Goal: Information Seeking & Learning: Check status

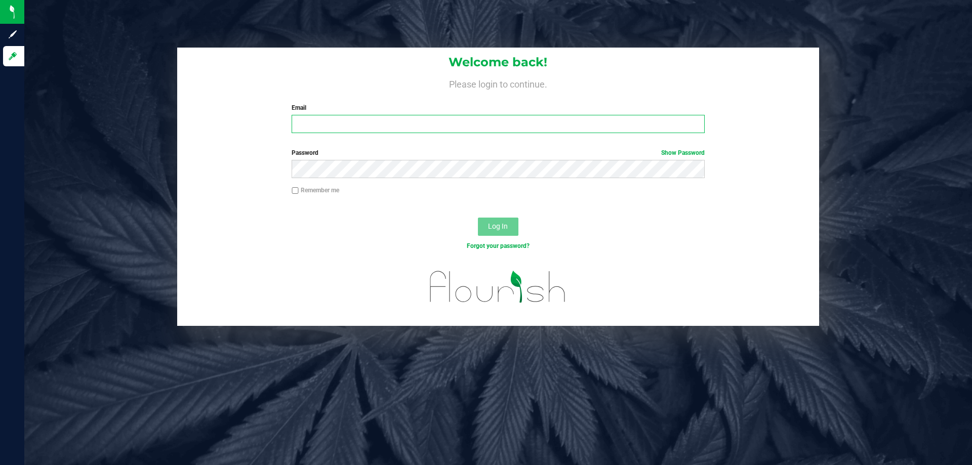
click at [332, 129] on input "Email" at bounding box center [498, 124] width 413 height 18
type input "[EMAIL_ADDRESS][DOMAIN_NAME]"
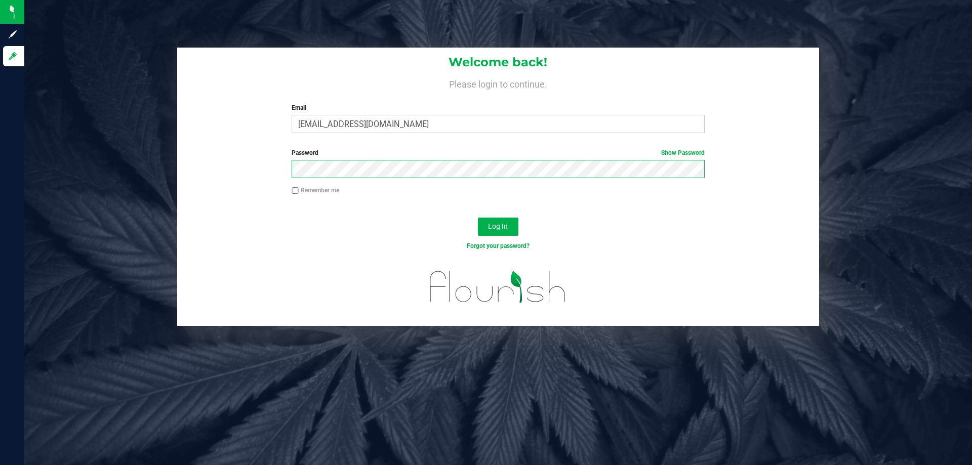
click at [478, 218] on button "Log In" at bounding box center [498, 227] width 40 height 18
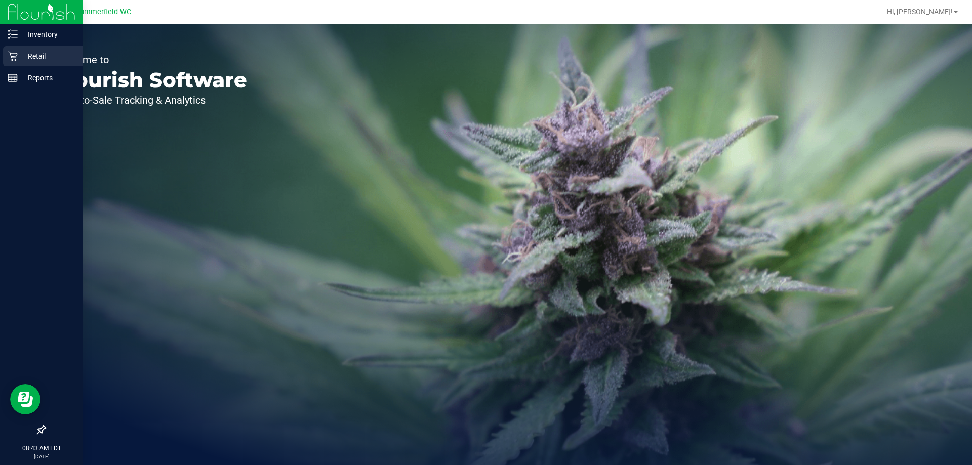
click at [12, 61] on div "Retail" at bounding box center [43, 56] width 80 height 20
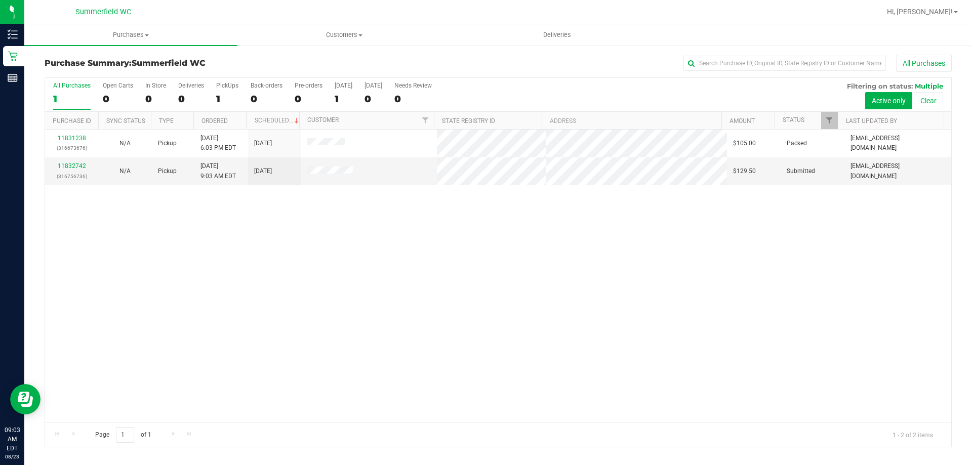
drag, startPoint x: 423, startPoint y: 200, endPoint x: 403, endPoint y: 204, distance: 20.3
click at [422, 200] on div "11831238 (316673676) N/A Pickup [DATE] 6:03 PM EDT 8/23/2025 $105.00 Packed [EM…" at bounding box center [498, 276] width 906 height 293
click at [76, 167] on link "11832742" at bounding box center [72, 165] width 28 height 7
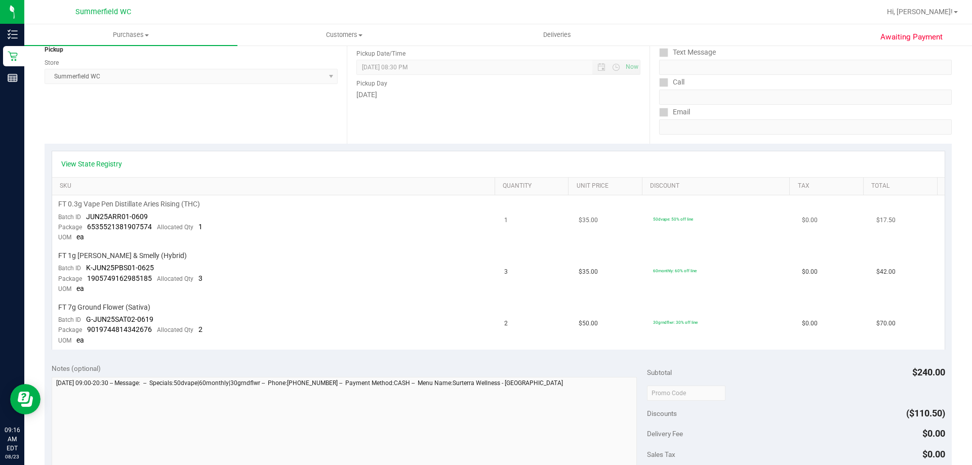
scroll to position [152, 0]
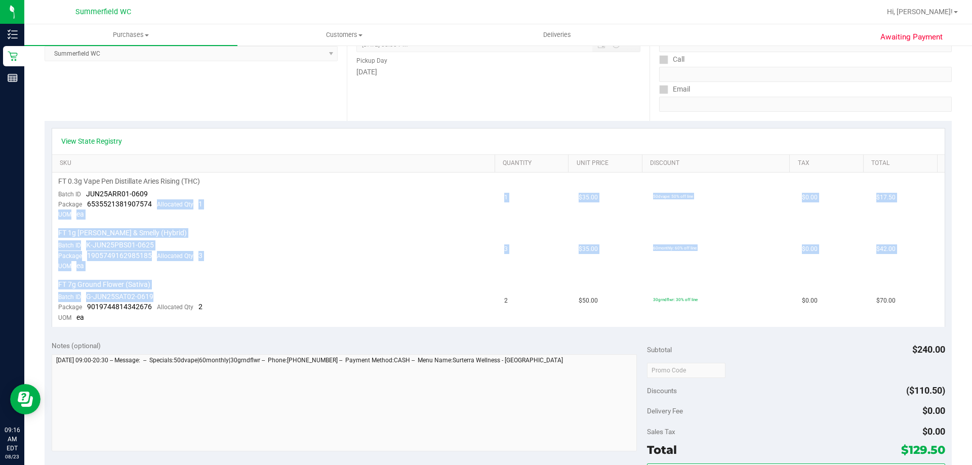
drag, startPoint x: 230, startPoint y: 291, endPoint x: 154, endPoint y: 208, distance: 113.2
click at [154, 208] on tbody "FT 0.3g Vape Pen Distillate Aries Rising (THC) Batch ID JUN25ARR01-0609 Package…" at bounding box center [498, 250] width 892 height 154
click at [157, 208] on span "Allocated Qty" at bounding box center [175, 204] width 36 height 7
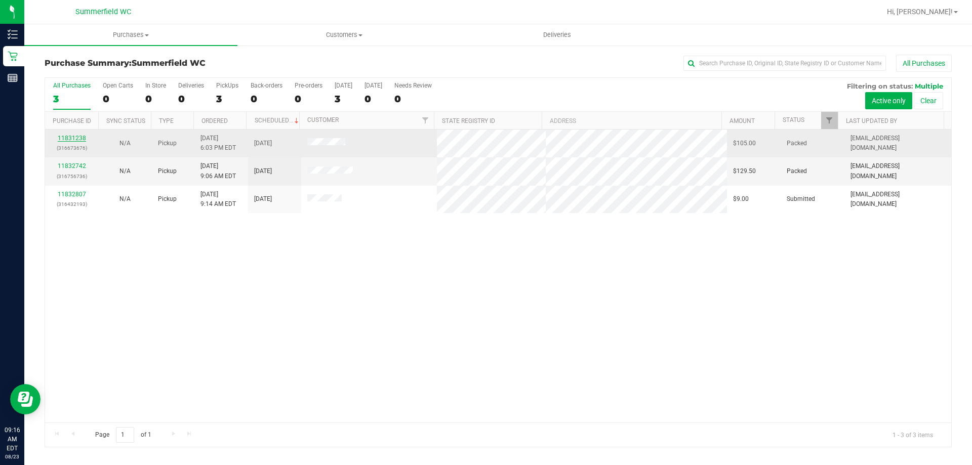
click at [72, 137] on link "11831238" at bounding box center [72, 138] width 28 height 7
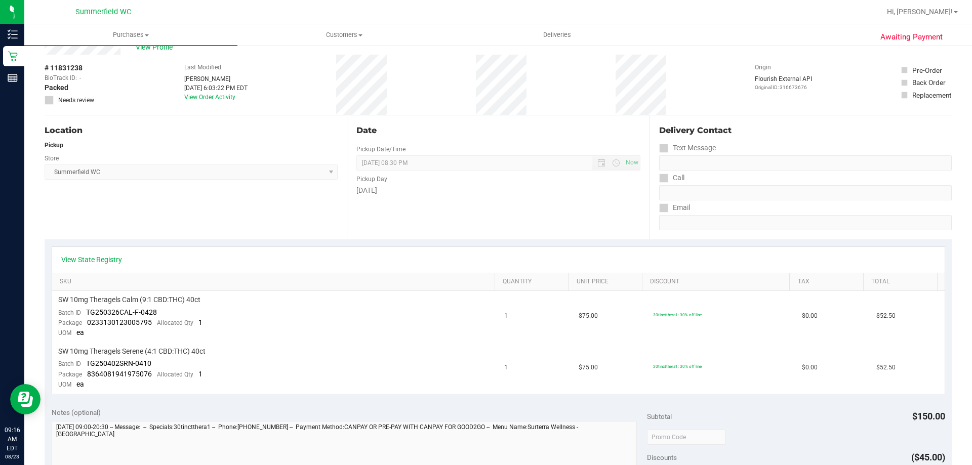
scroll to position [51, 0]
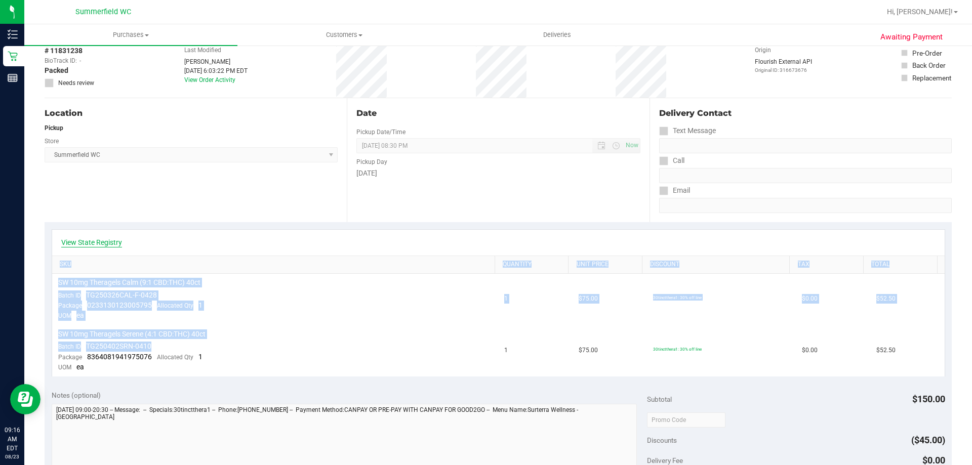
drag, startPoint x: 300, startPoint y: 351, endPoint x: 82, endPoint y: 239, distance: 244.9
click at [82, 240] on div "View State Registry SKU Quantity Unit Price Discount Tax Total SW 10mg Theragel…" at bounding box center [498, 302] width 893 height 147
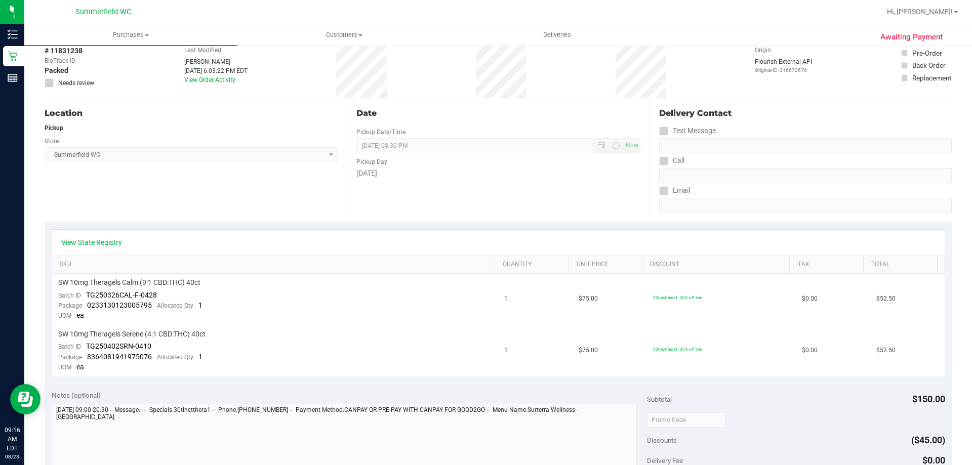
click at [191, 196] on div "Location Pickup Store [PERSON_NAME] Select Store [PERSON_NAME][GEOGRAPHIC_DATA]…" at bounding box center [196, 160] width 302 height 124
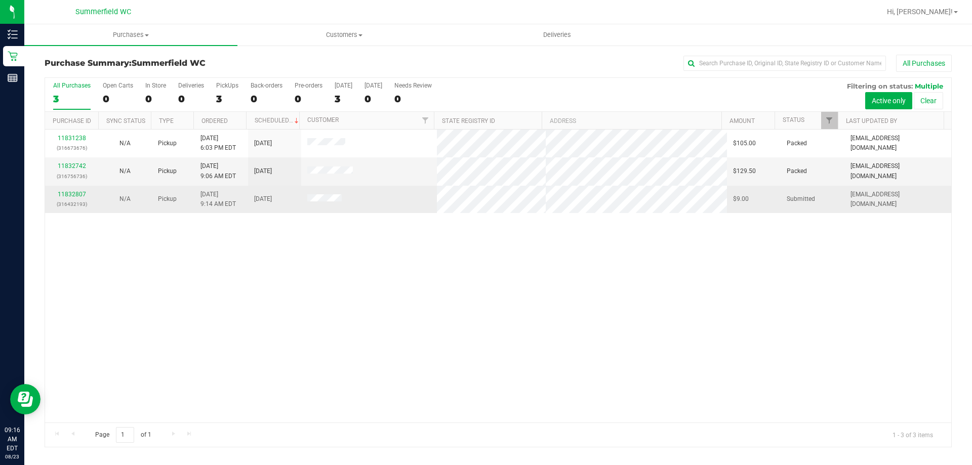
click at [67, 198] on div "11832807 (316432193)" at bounding box center [71, 199] width 41 height 19
click at [86, 193] on div "11832807 (316432193)" at bounding box center [71, 199] width 41 height 19
click at [73, 193] on link "11832807" at bounding box center [72, 194] width 28 height 7
